Goal: Task Accomplishment & Management: Use online tool/utility

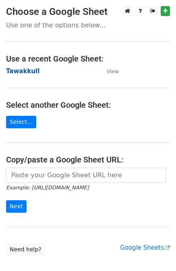
click at [23, 70] on strong "Tawakkull" at bounding box center [22, 71] width 33 height 7
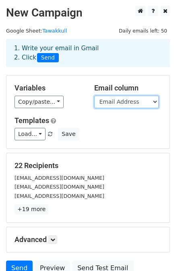
click at [127, 102] on select "Email Address" at bounding box center [126, 102] width 64 height 12
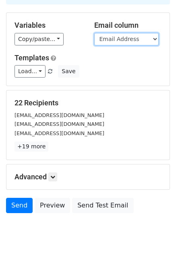
scroll to position [72, 0]
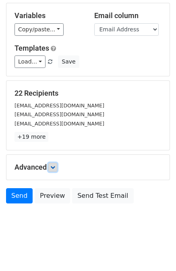
click at [57, 167] on link at bounding box center [52, 167] width 9 height 9
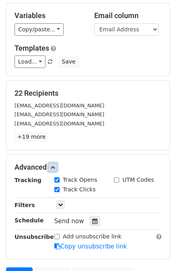
click at [57, 167] on link at bounding box center [52, 167] width 9 height 9
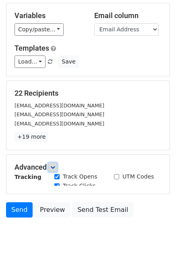
click at [57, 167] on link at bounding box center [52, 167] width 9 height 9
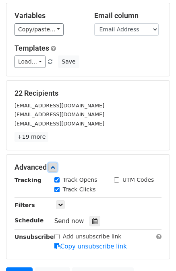
click at [57, 167] on link at bounding box center [52, 167] width 9 height 9
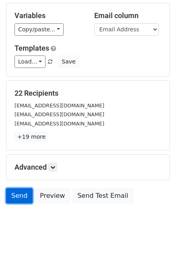
click at [25, 198] on link "Send" at bounding box center [19, 195] width 27 height 15
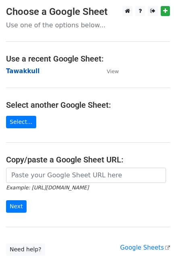
click at [26, 72] on strong "Tawakkull" at bounding box center [22, 71] width 33 height 7
